Goal: Information Seeking & Learning: Learn about a topic

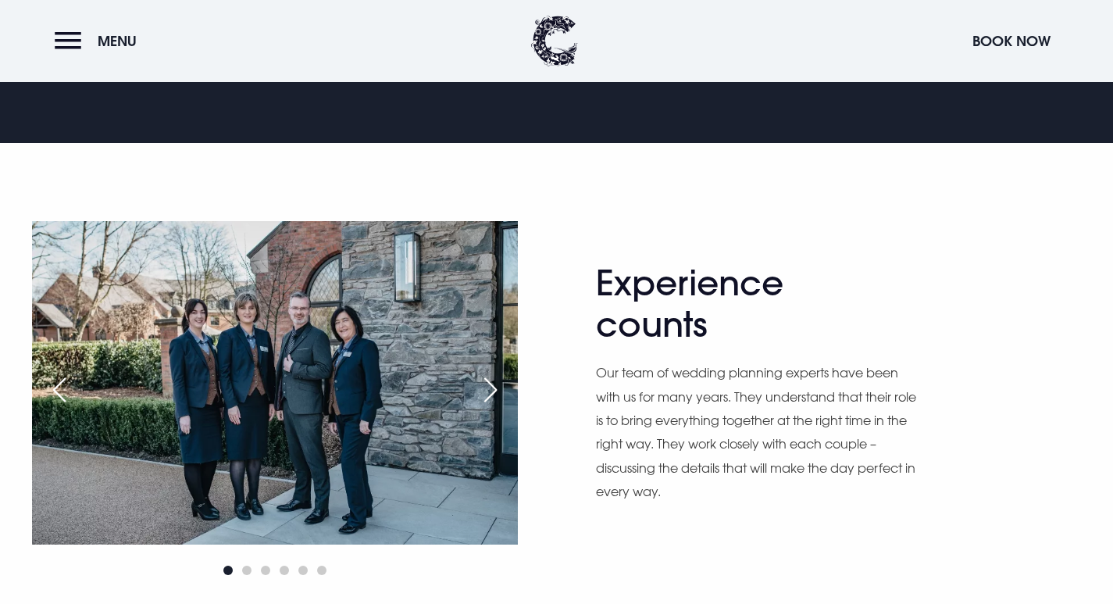
scroll to position [834, 0]
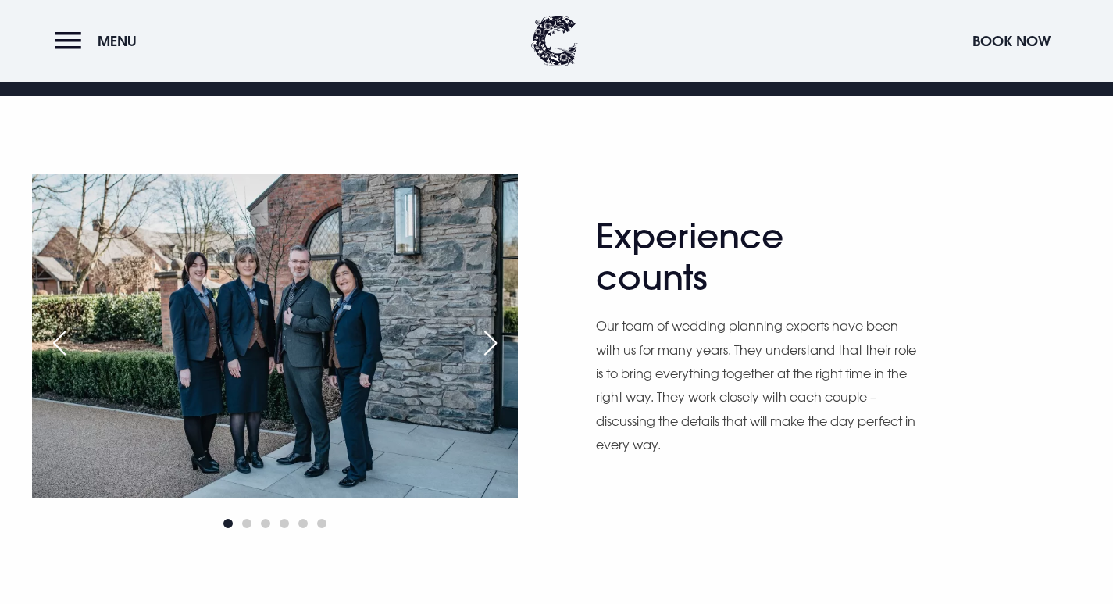
click at [477, 341] on div "Next slide" at bounding box center [490, 343] width 39 height 34
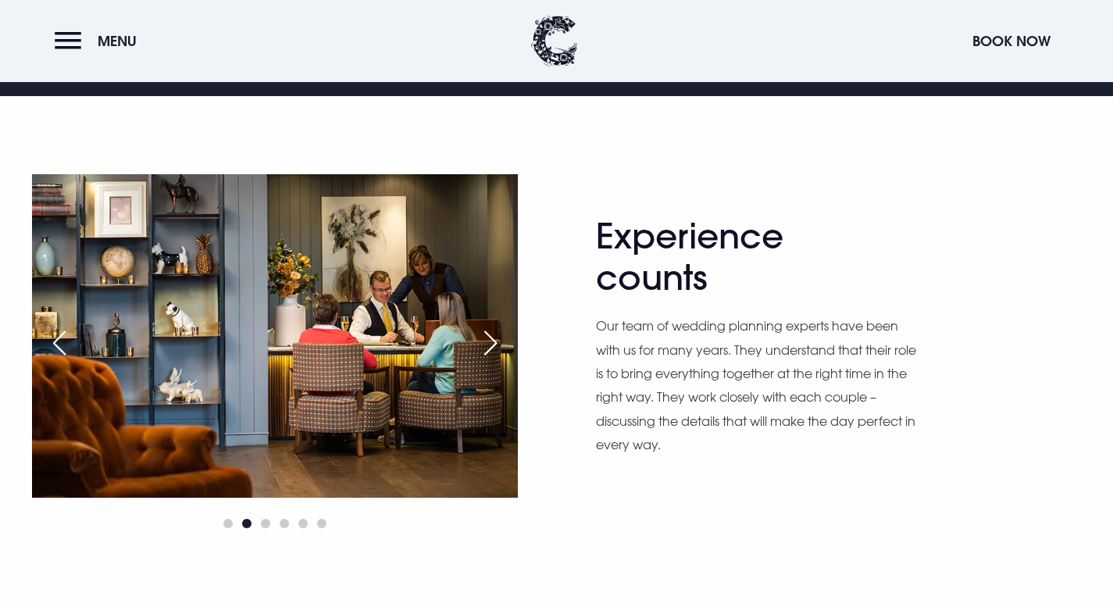
click at [491, 341] on div "Next slide" at bounding box center [490, 343] width 39 height 34
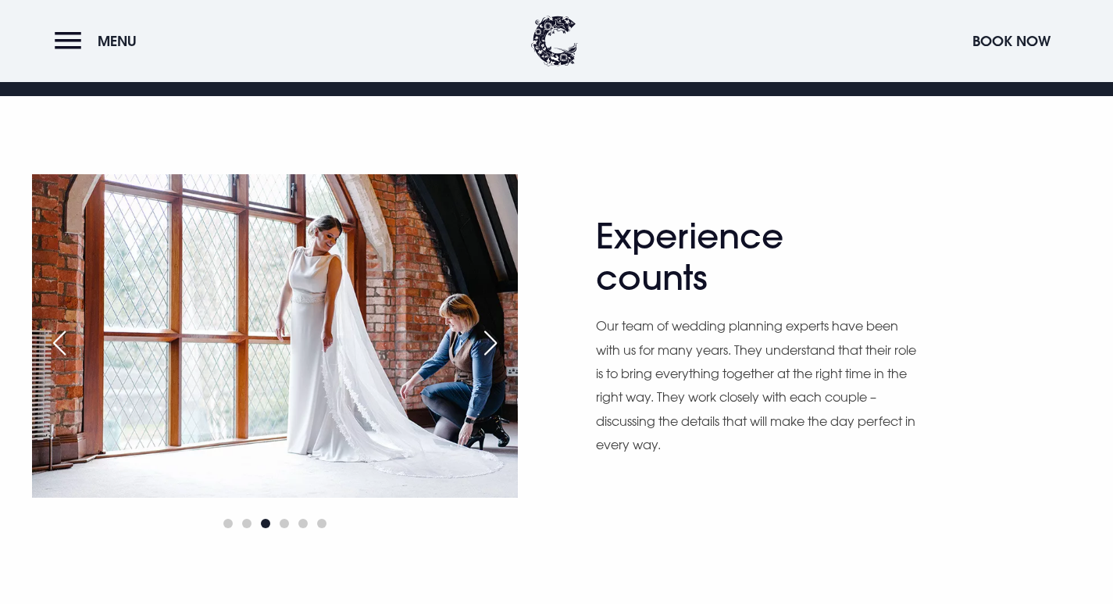
click at [491, 341] on div "Next slide" at bounding box center [490, 343] width 39 height 34
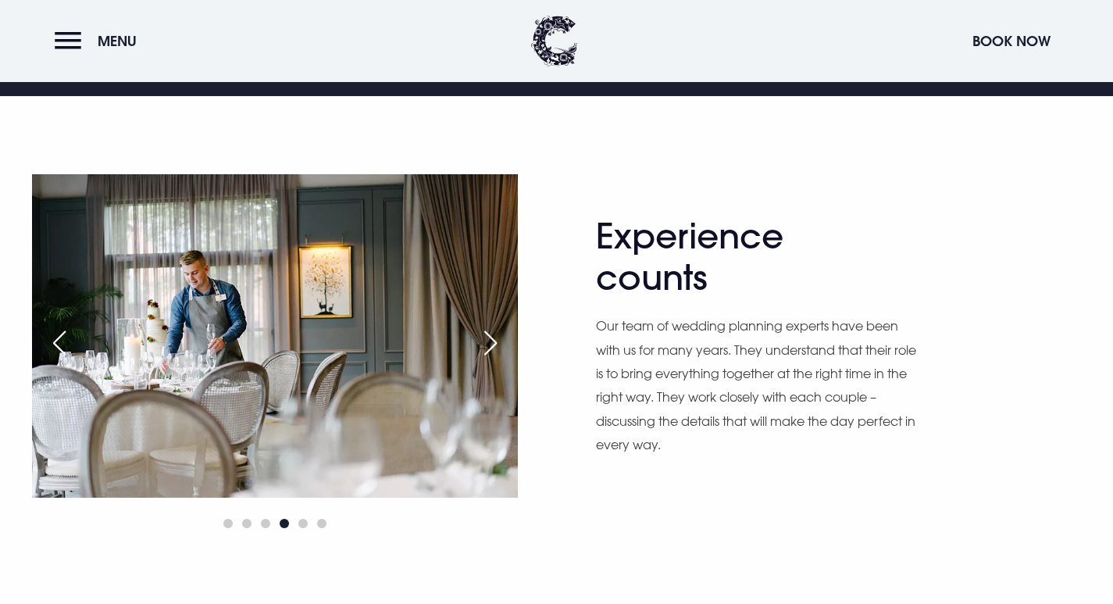
click at [491, 341] on div "Next slide" at bounding box center [490, 343] width 39 height 34
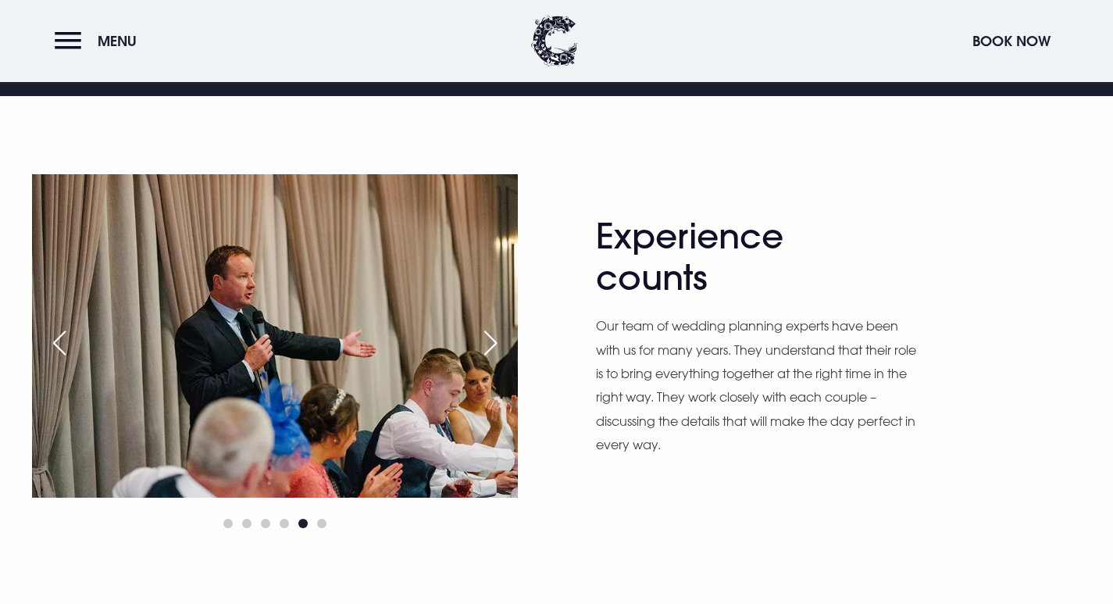
click at [492, 340] on div "Next slide" at bounding box center [490, 343] width 39 height 34
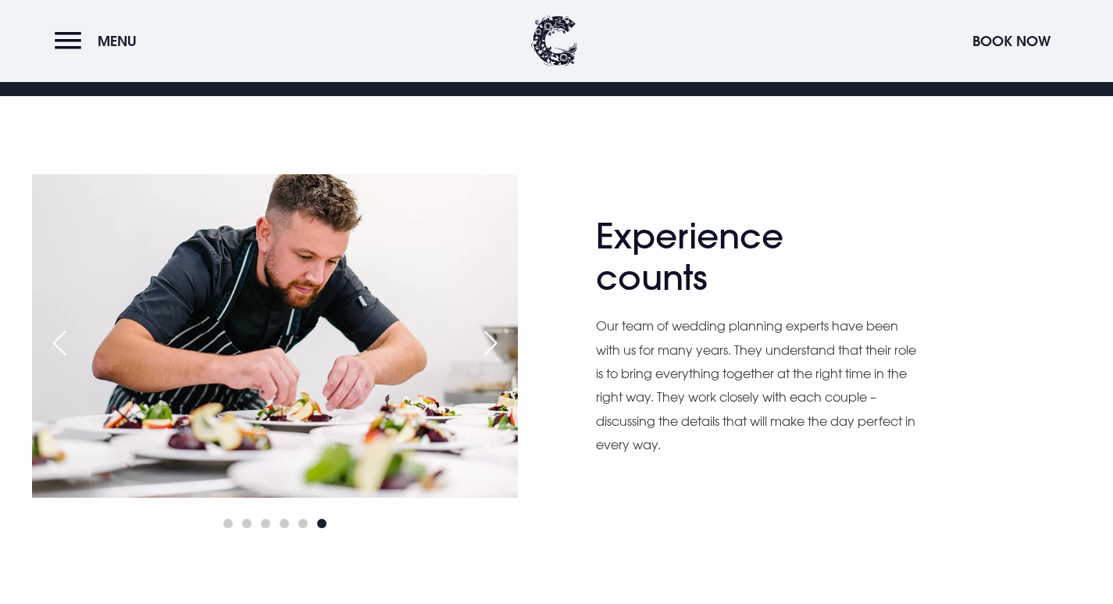
click at [492, 341] on div "Next slide" at bounding box center [490, 343] width 39 height 34
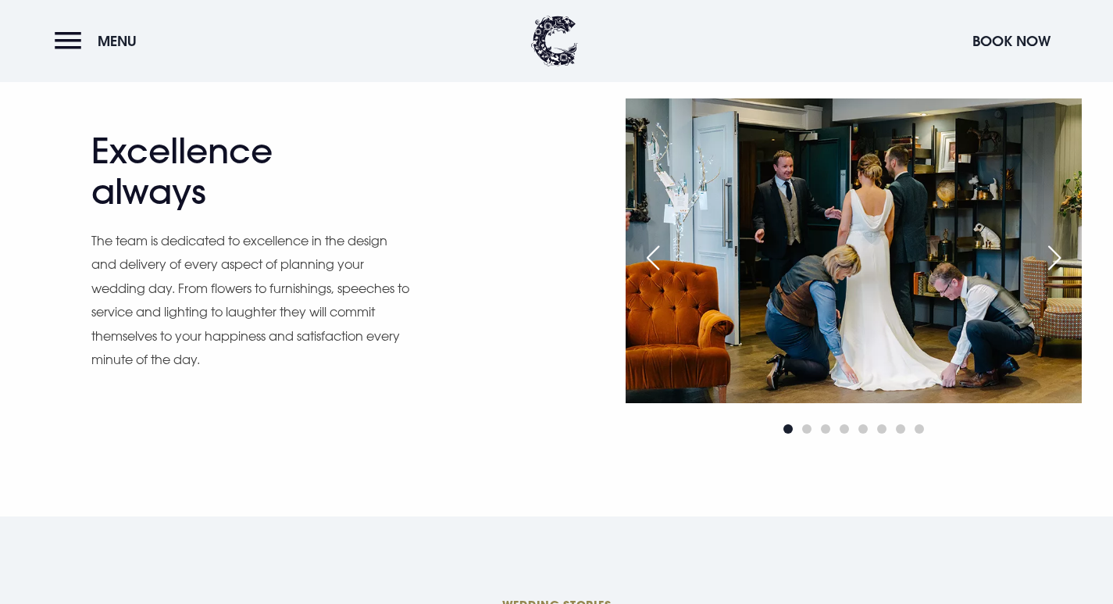
scroll to position [1336, 0]
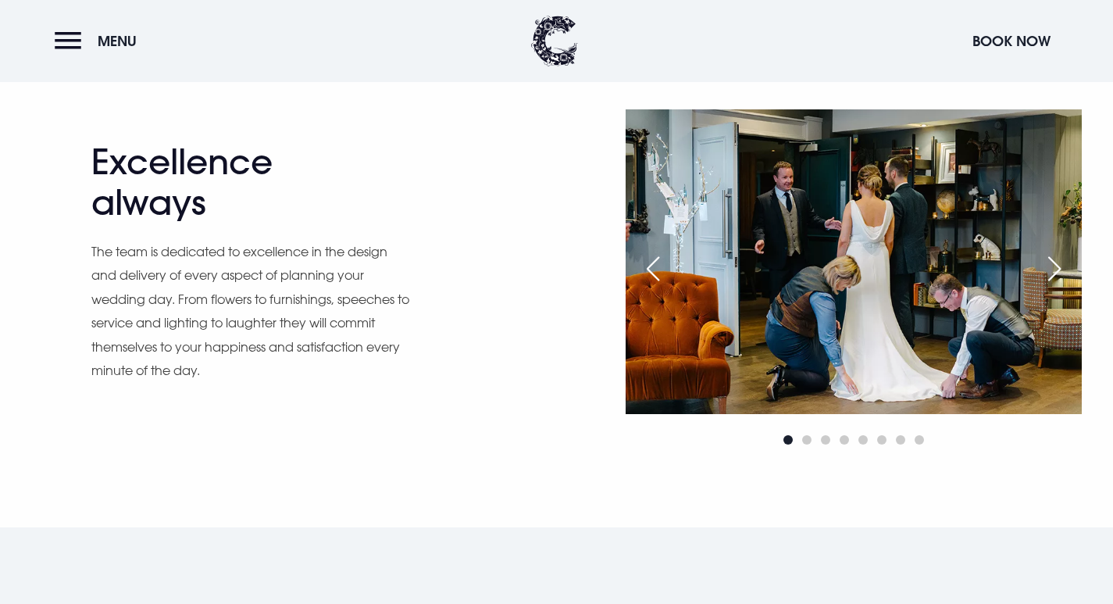
click at [1057, 264] on div "Next slide" at bounding box center [1054, 269] width 39 height 34
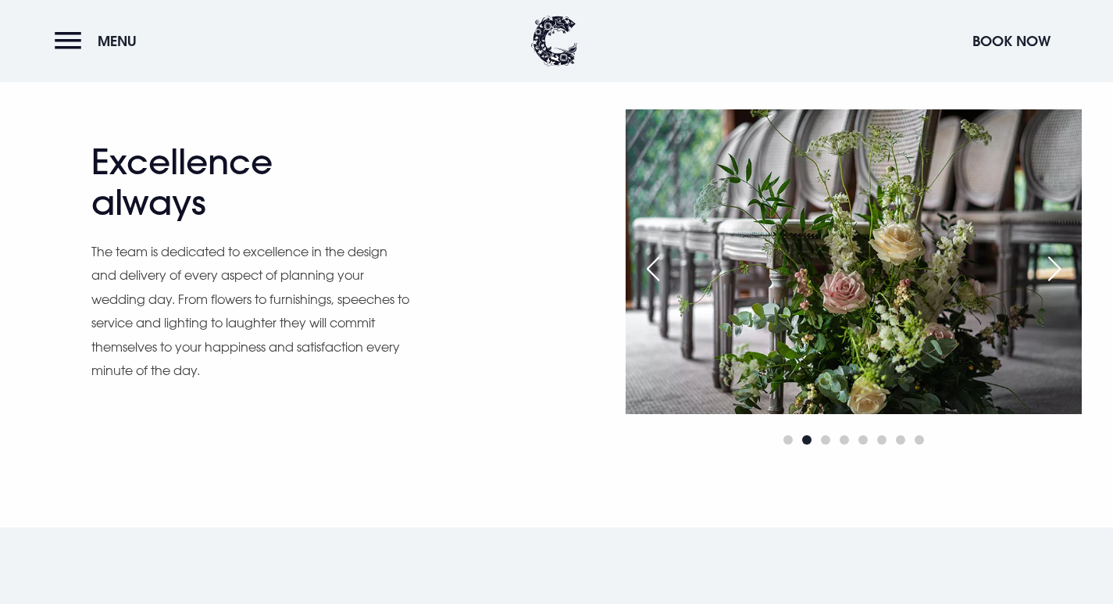
click at [1058, 264] on div "Next slide" at bounding box center [1054, 269] width 39 height 34
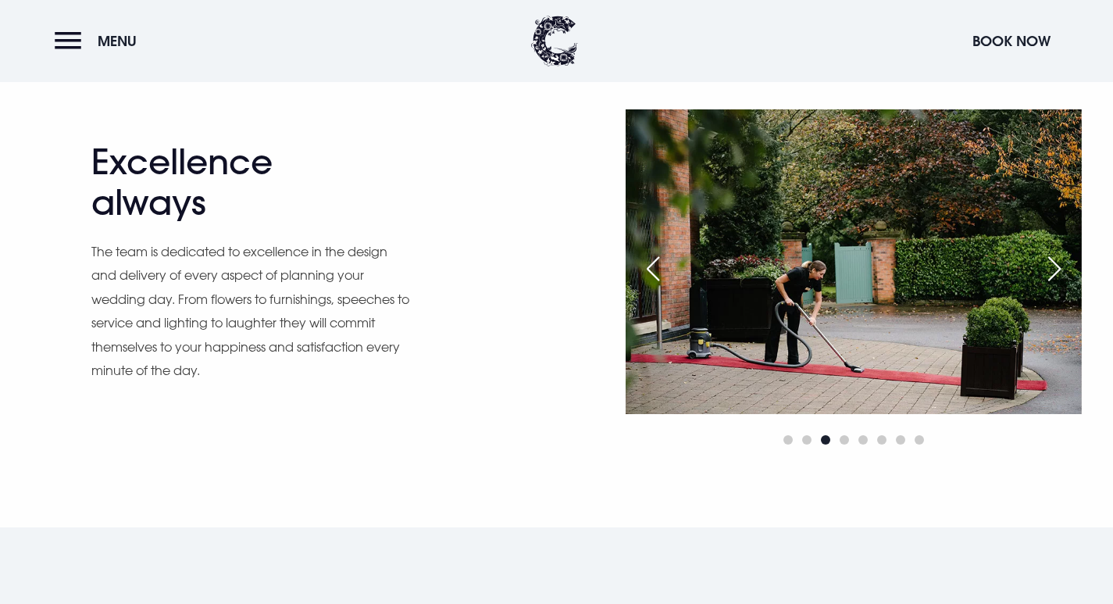
click at [1056, 266] on div "Next slide" at bounding box center [1054, 269] width 39 height 34
click at [1061, 273] on div "Next slide" at bounding box center [1054, 269] width 39 height 34
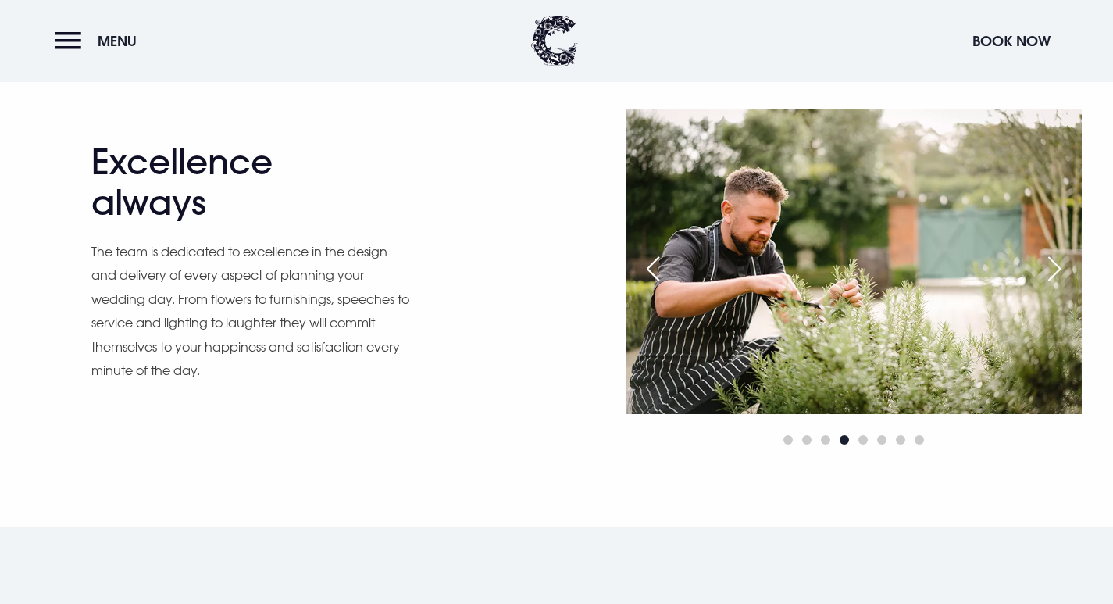
click at [1061, 273] on div "Next slide" at bounding box center [1054, 269] width 39 height 34
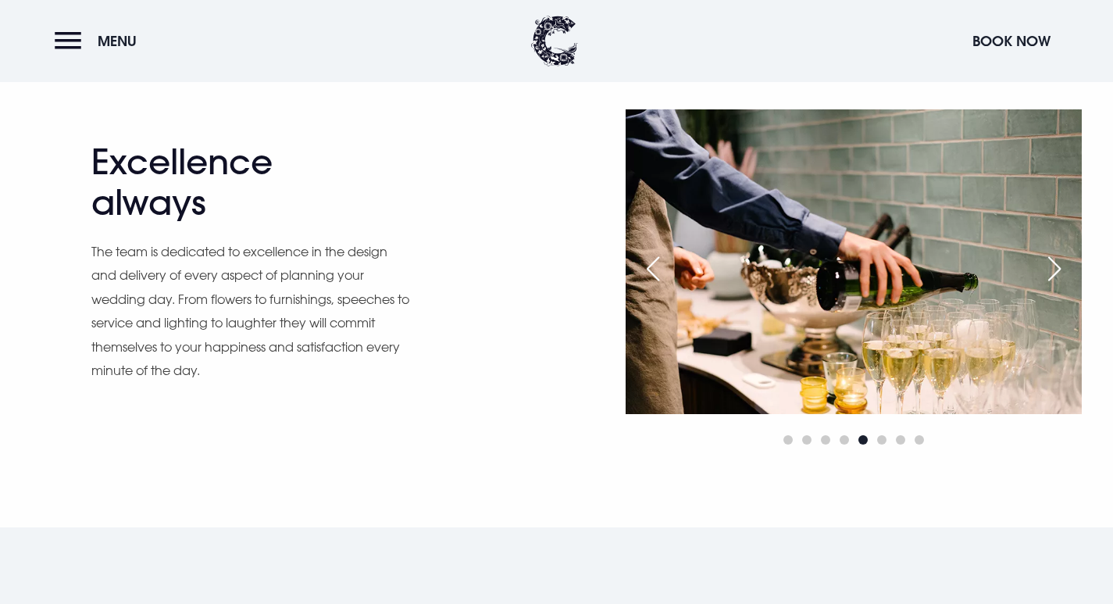
click at [1061, 273] on div "Next slide" at bounding box center [1054, 269] width 39 height 34
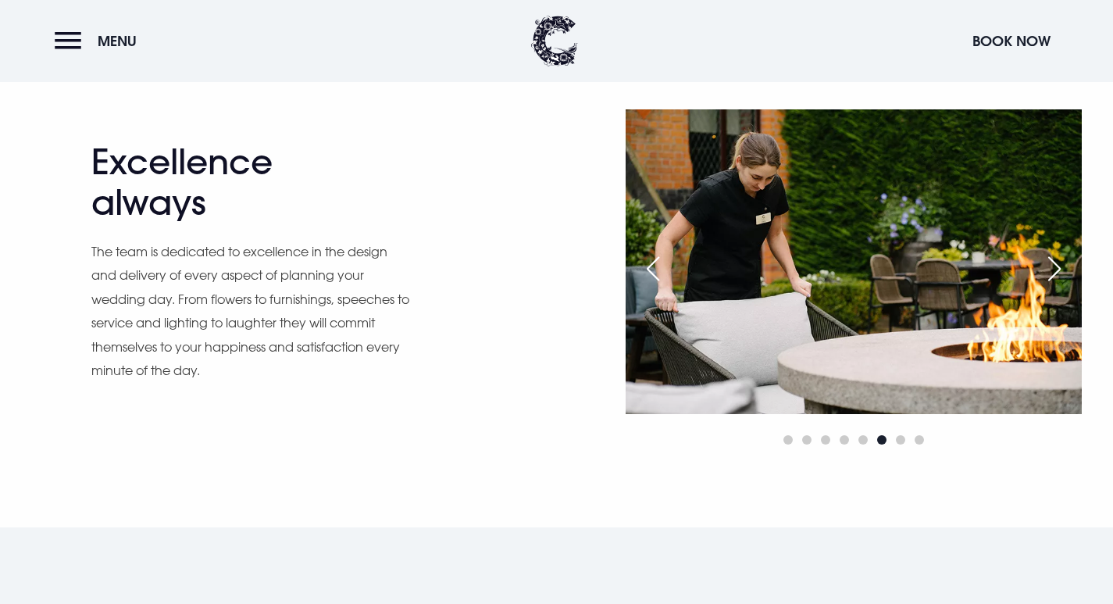
click at [1061, 273] on div "Next slide" at bounding box center [1054, 269] width 39 height 34
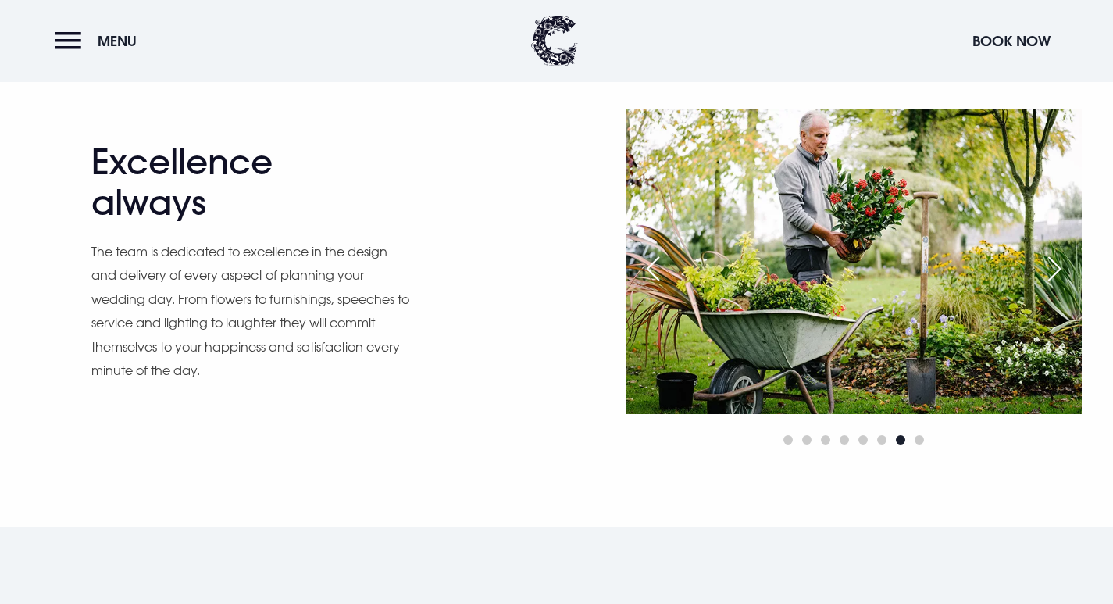
click at [1066, 268] on div "Next slide" at bounding box center [1054, 269] width 39 height 34
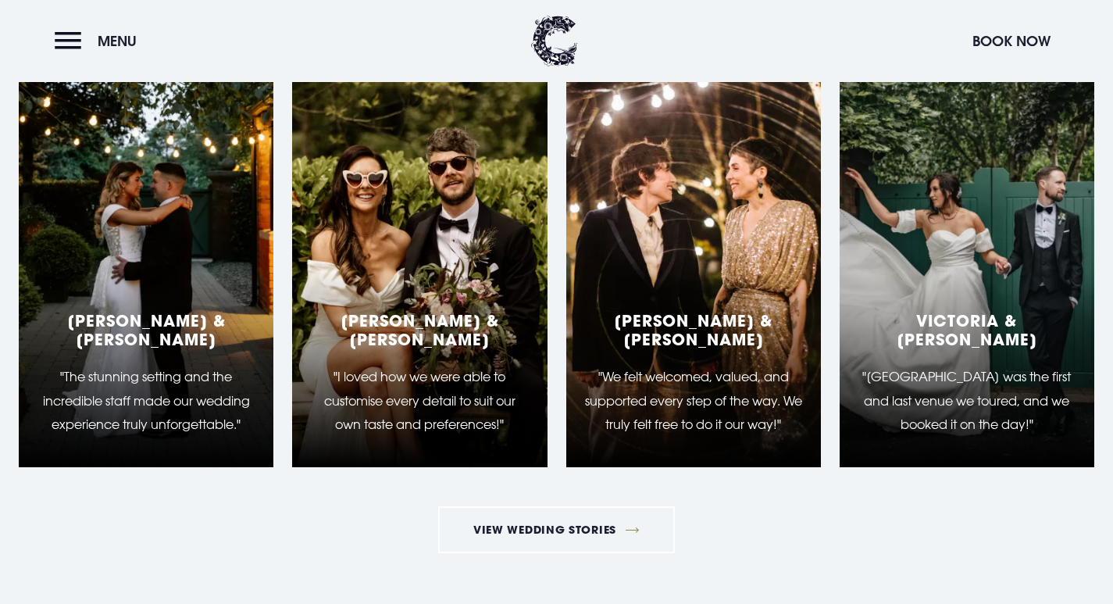
scroll to position [1970, 0]
